Goal: Information Seeking & Learning: Find specific fact

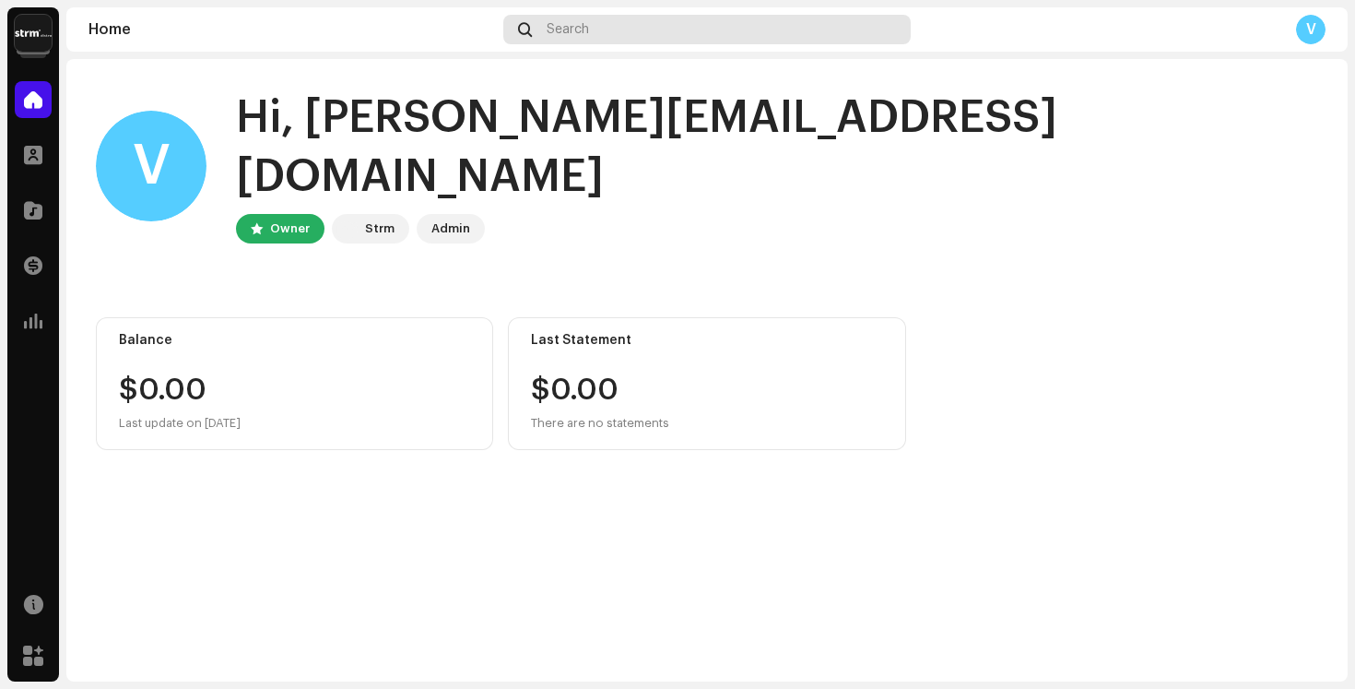
click at [749, 39] on div "Search" at bounding box center [706, 30] width 407 height 30
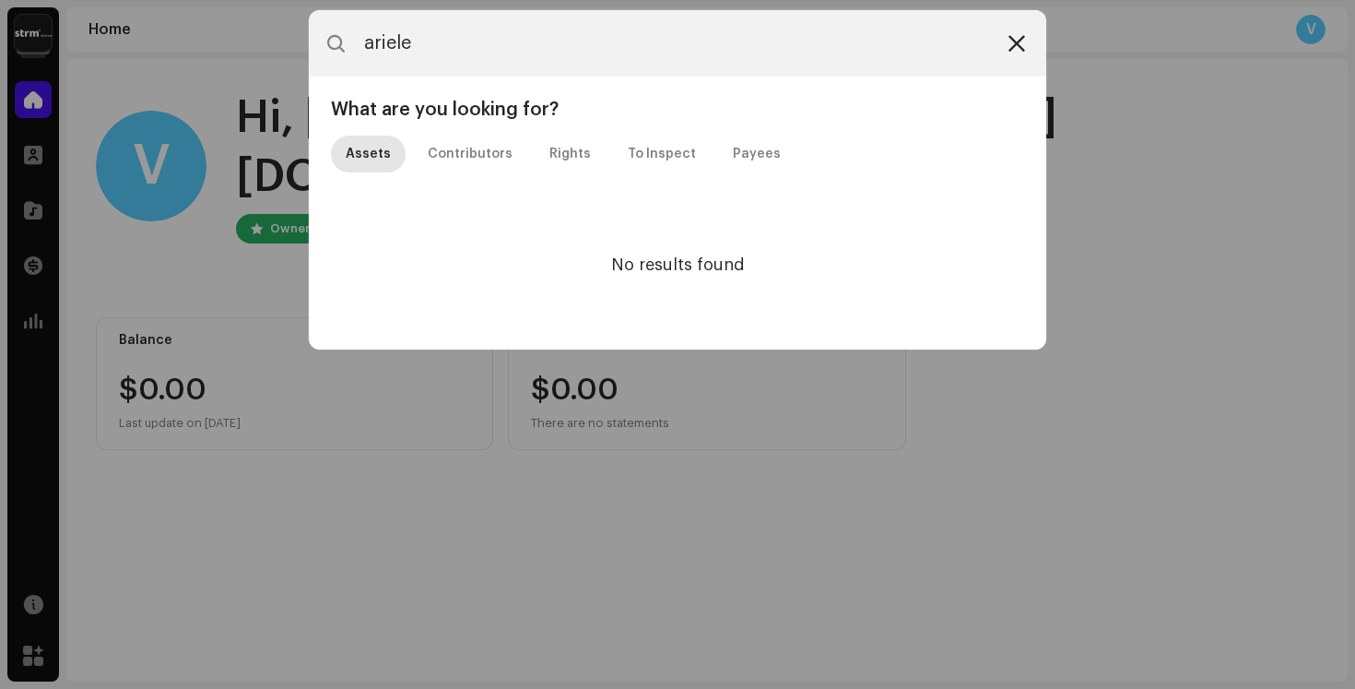
type input "ariele"
click at [1011, 45] on icon at bounding box center [1017, 43] width 17 height 15
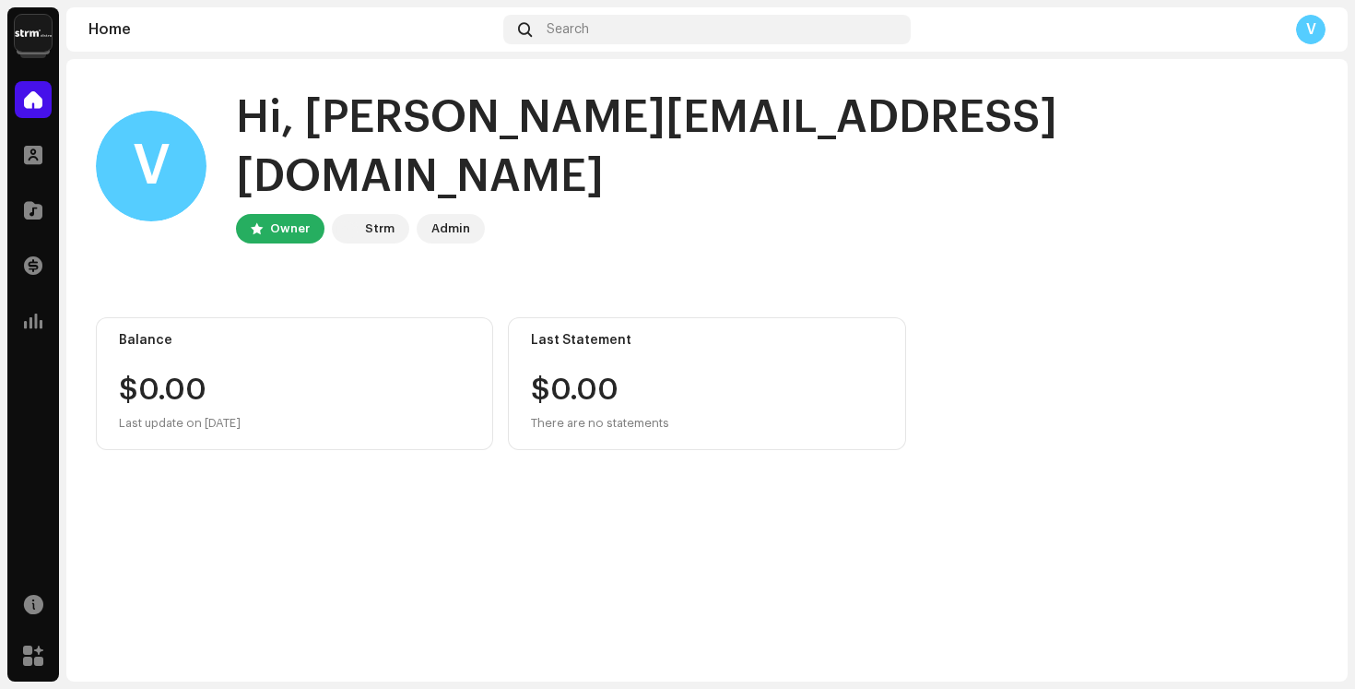
click at [41, 43] on img at bounding box center [33, 33] width 37 height 37
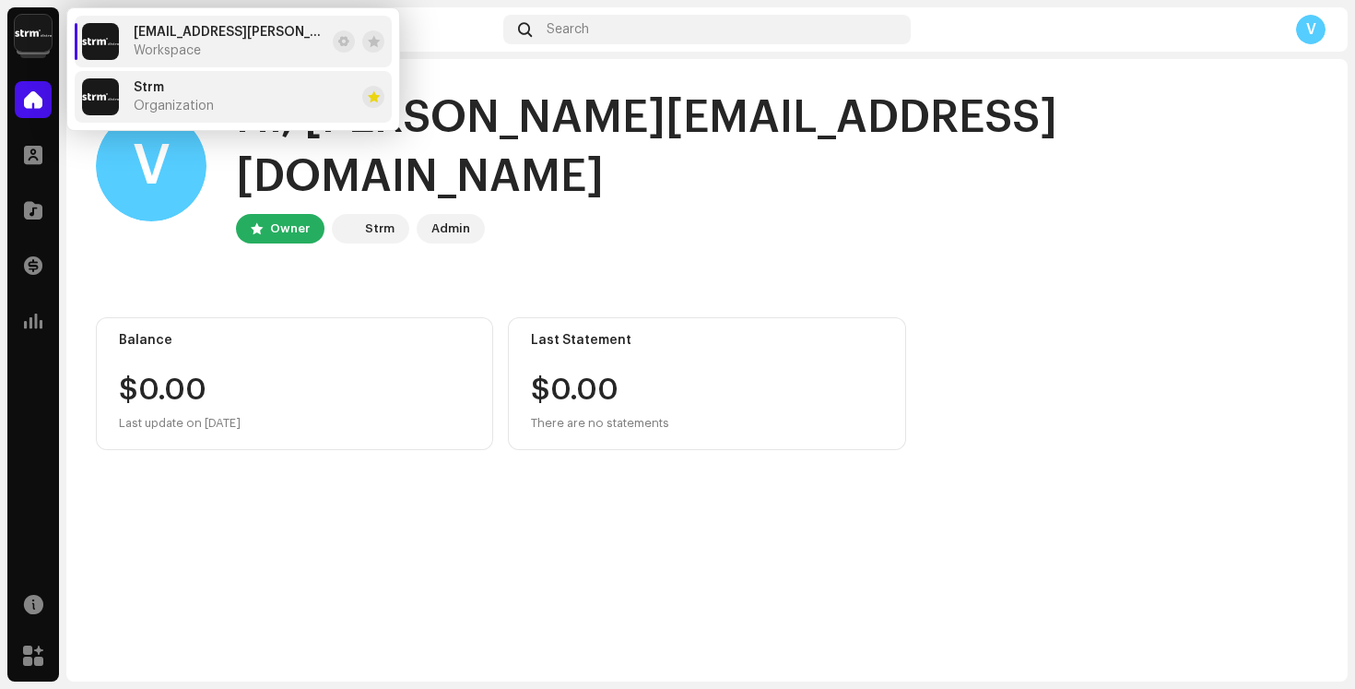
click at [172, 101] on span "Organization" at bounding box center [174, 106] width 80 height 15
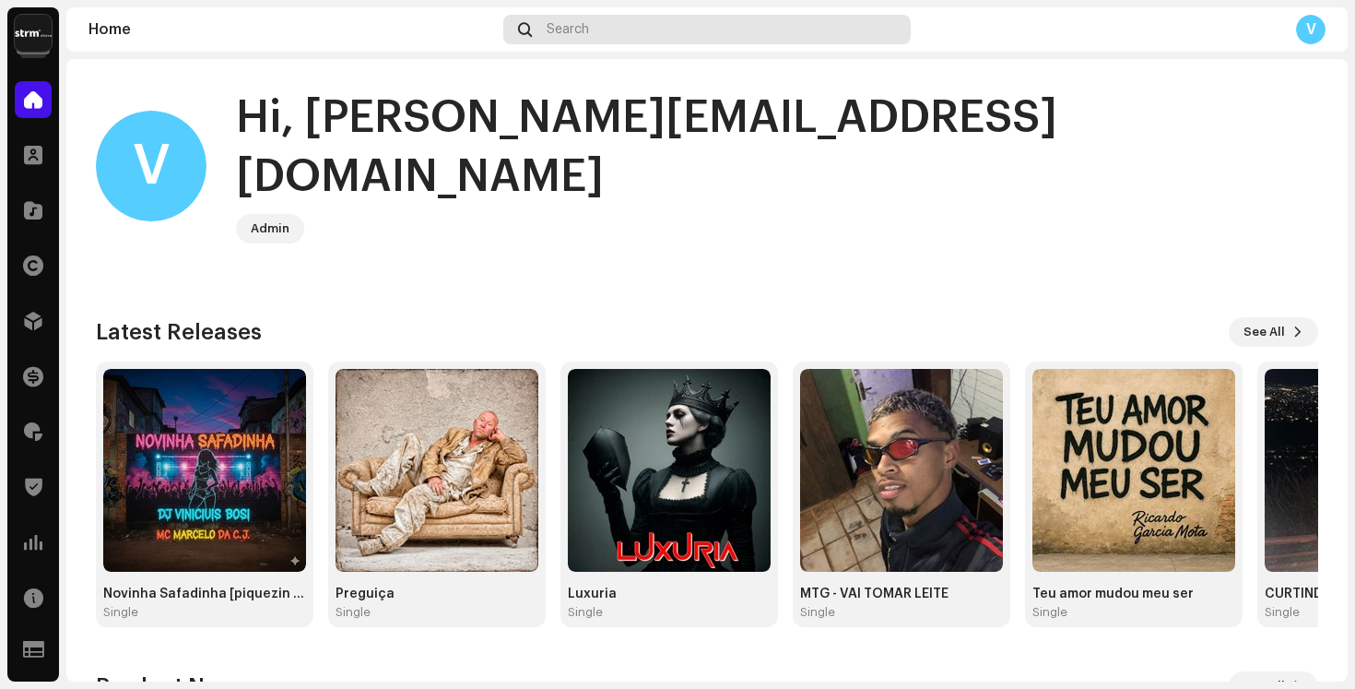
click at [564, 28] on span "Search" at bounding box center [568, 29] width 42 height 15
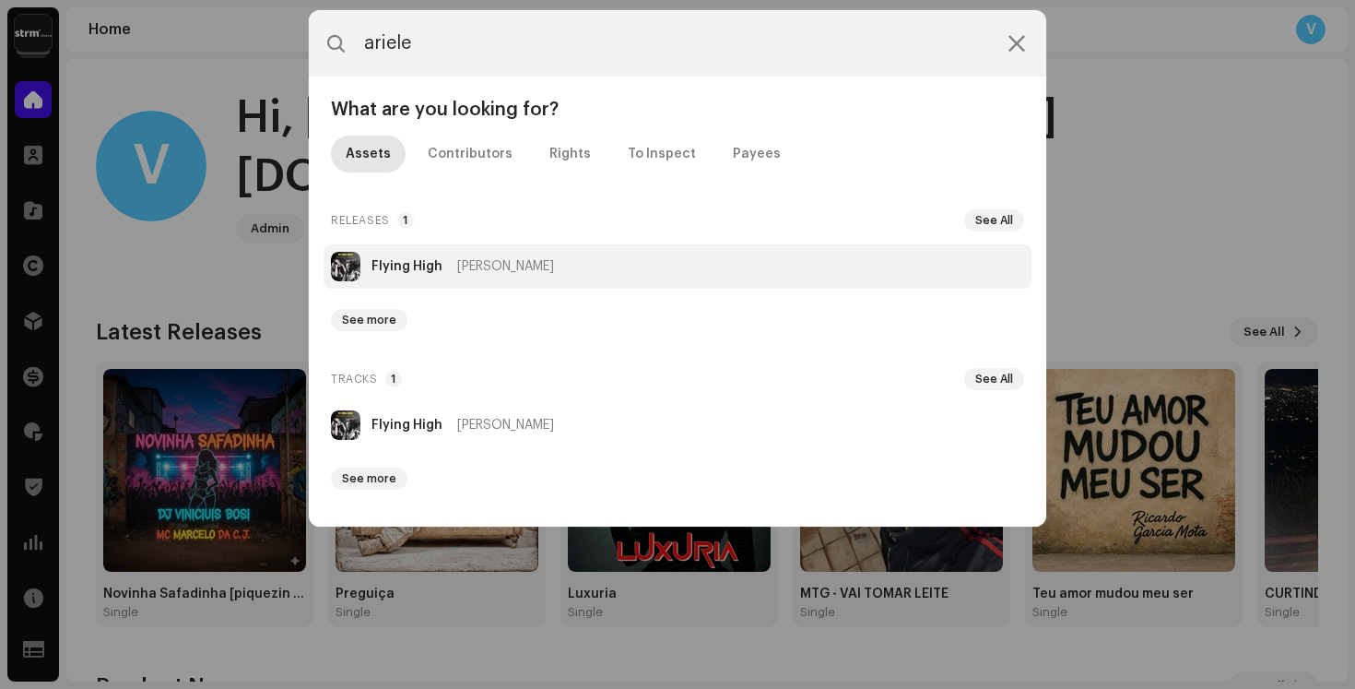
type input "ariele"
click at [421, 262] on strong "Flying High" at bounding box center [407, 266] width 71 height 15
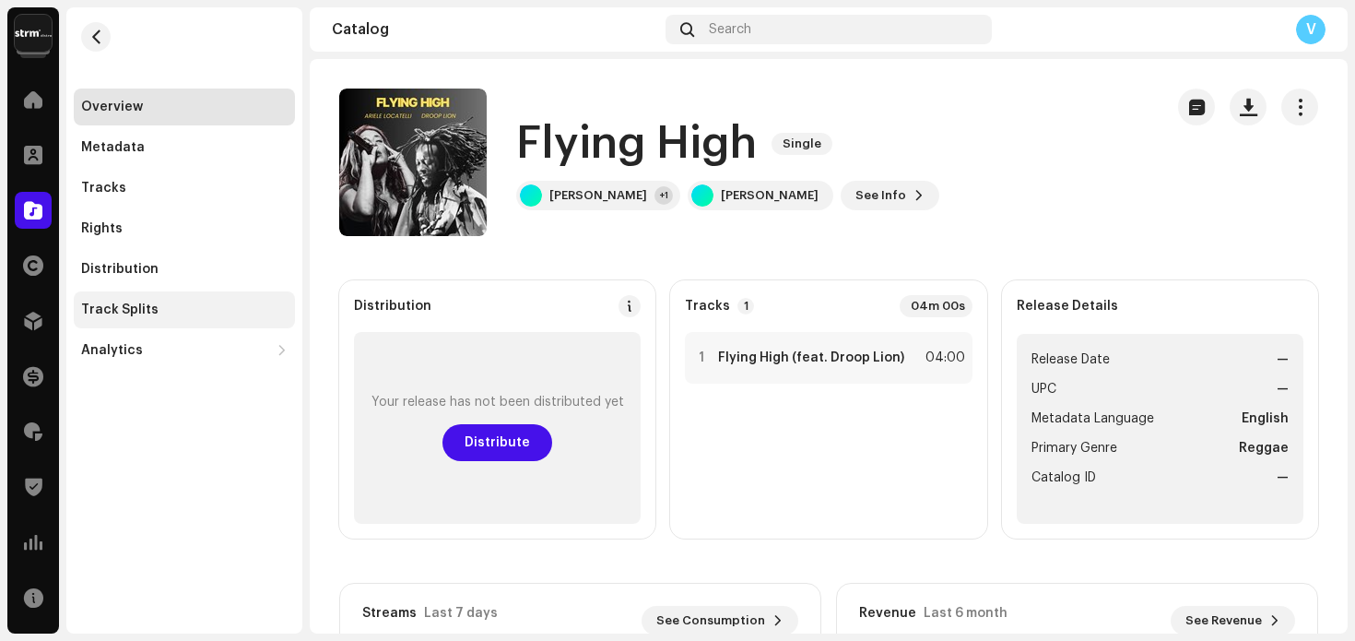
click at [146, 308] on div "Track Splits" at bounding box center [119, 309] width 77 height 15
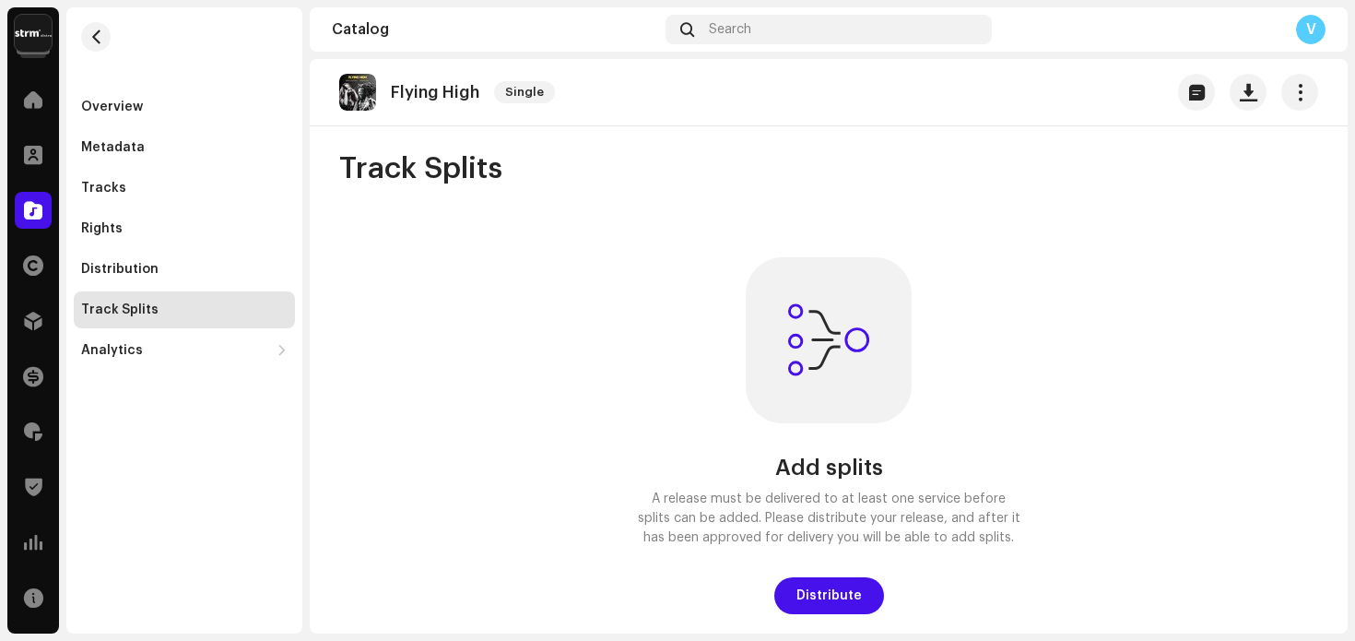
scroll to position [12, 0]
